Goal: Information Seeking & Learning: Learn about a topic

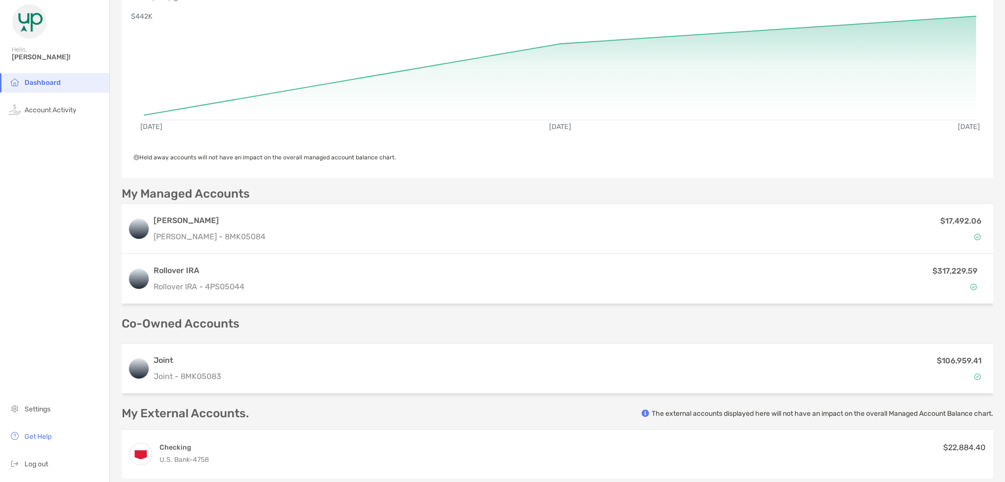
scroll to position [147, 0]
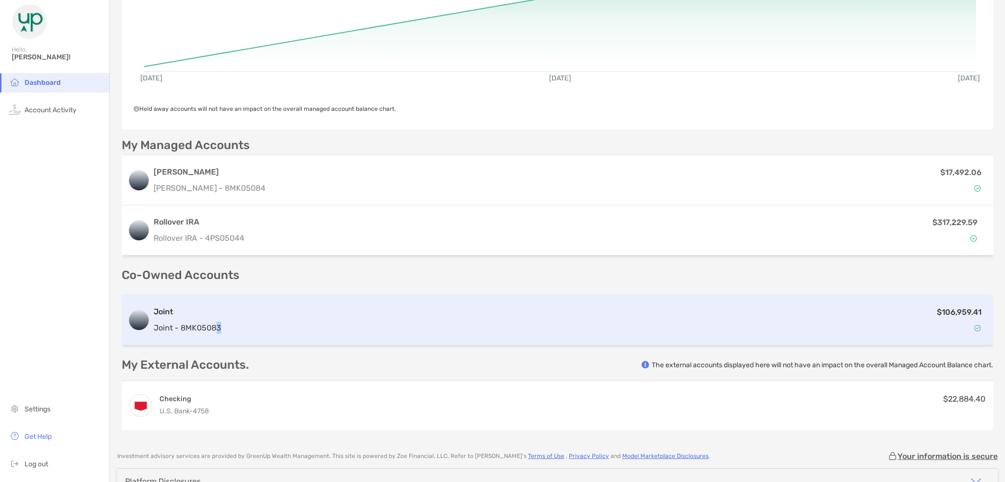
click at [218, 328] on p "Joint - 8MK05083" at bounding box center [188, 328] width 68 height 12
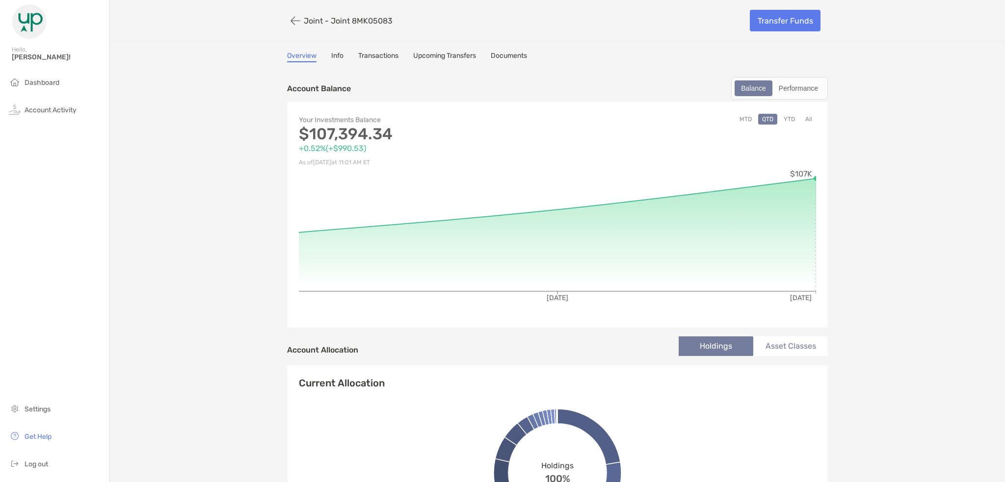
click at [743, 119] on button "MTD" at bounding box center [746, 119] width 20 height 11
click at [785, 117] on button "YTD" at bounding box center [789, 119] width 19 height 11
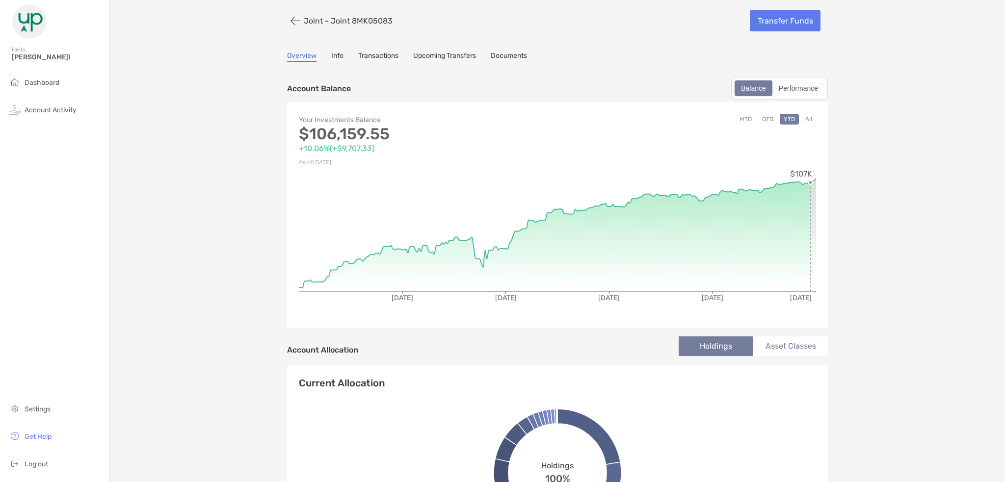
click at [291, 20] on button "button" at bounding box center [295, 21] width 17 height 18
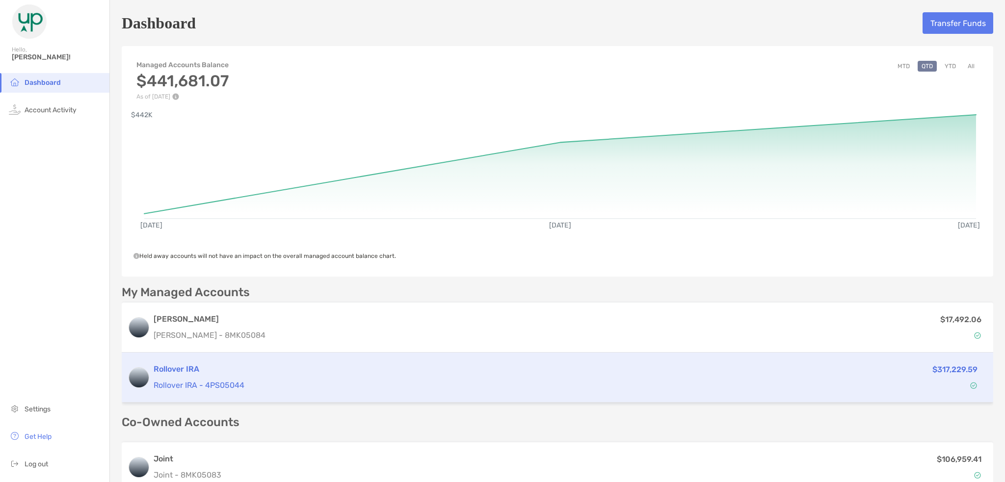
click at [184, 370] on h3 "Rollover IRA" at bounding box center [474, 370] width 640 height 12
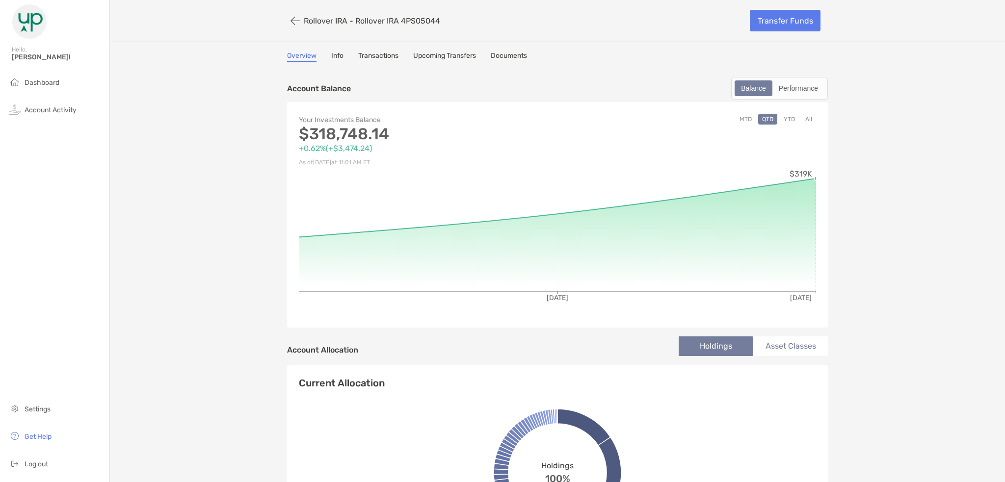
click at [787, 117] on button "YTD" at bounding box center [789, 119] width 19 height 11
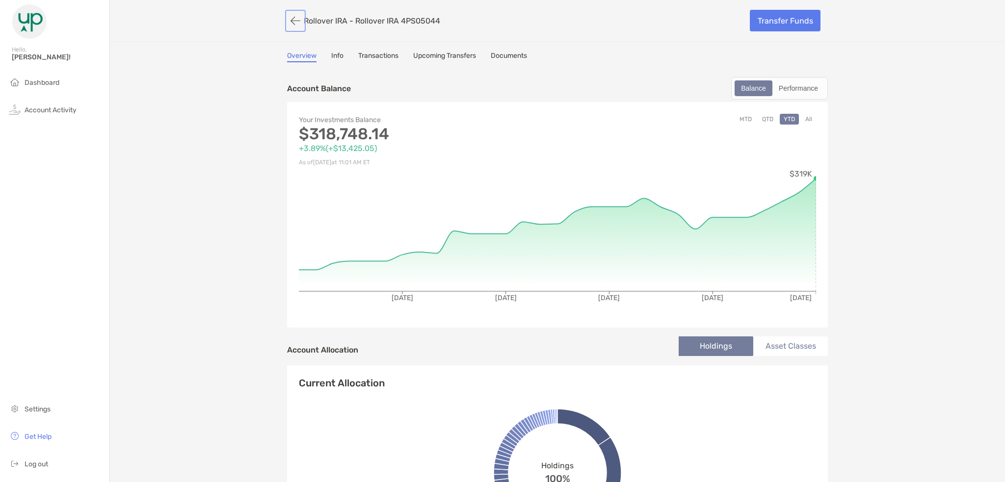
click at [288, 21] on button "button" at bounding box center [295, 21] width 17 height 18
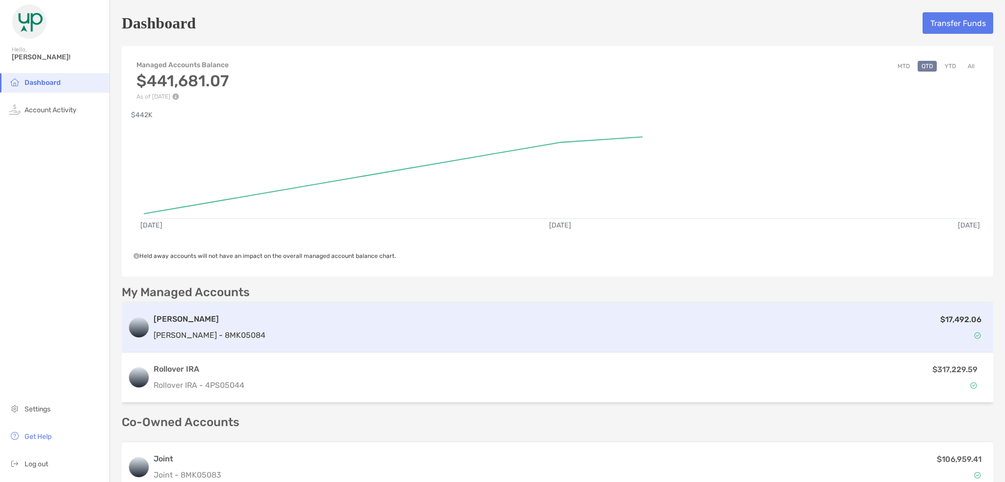
click at [183, 320] on h3 "[PERSON_NAME]" at bounding box center [210, 320] width 112 height 12
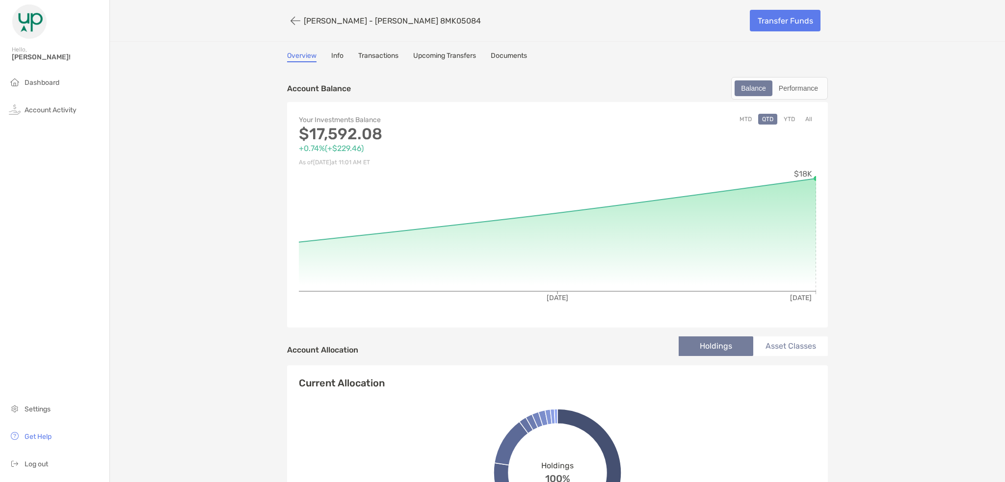
click at [802, 119] on button "All" at bounding box center [808, 119] width 15 height 11
